Goal: Task Accomplishment & Management: Manage account settings

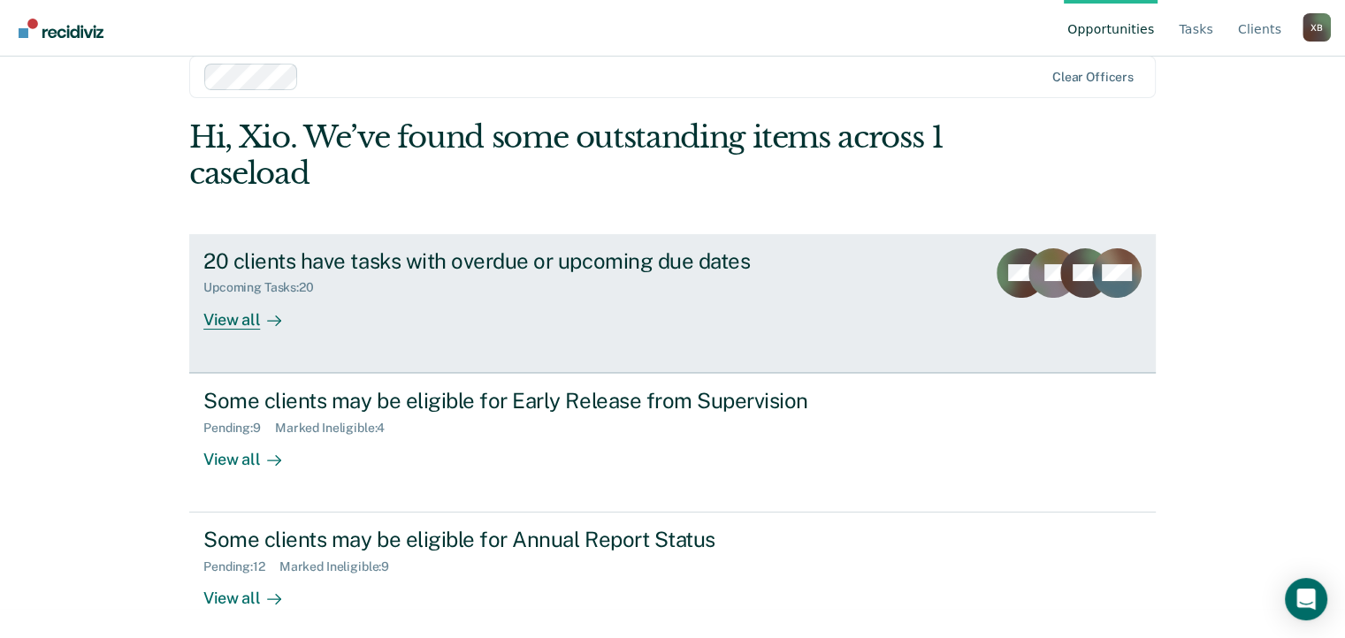
scroll to position [42, 0]
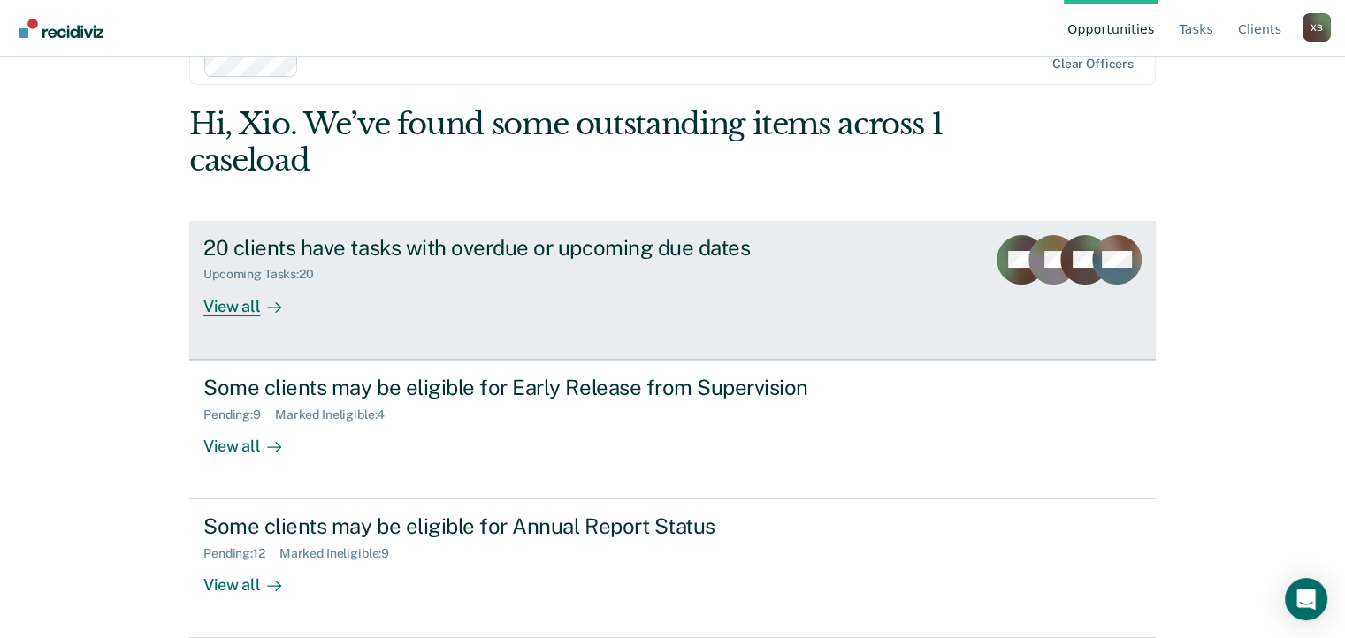
click at [849, 260] on div "20 clients have tasks with overdue or upcoming due dates Upcoming Tasks : 20 Vi…" at bounding box center [534, 275] width 663 height 81
